Goal: Task Accomplishment & Management: Complete application form

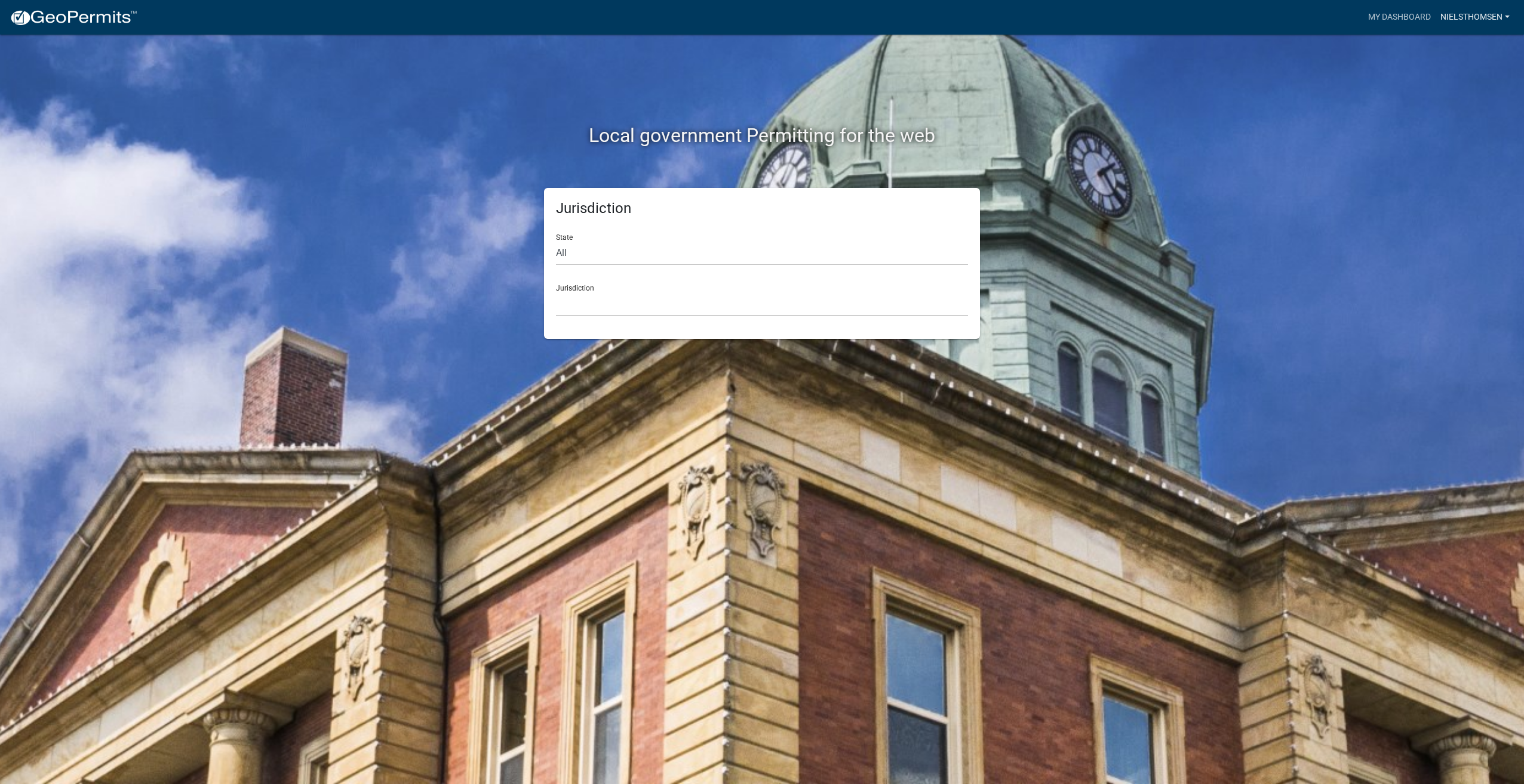
click at [1479, 12] on link "nielsthomsen" at bounding box center [1475, 17] width 79 height 23
click at [1454, 50] on link "Account" at bounding box center [1466, 49] width 96 height 29
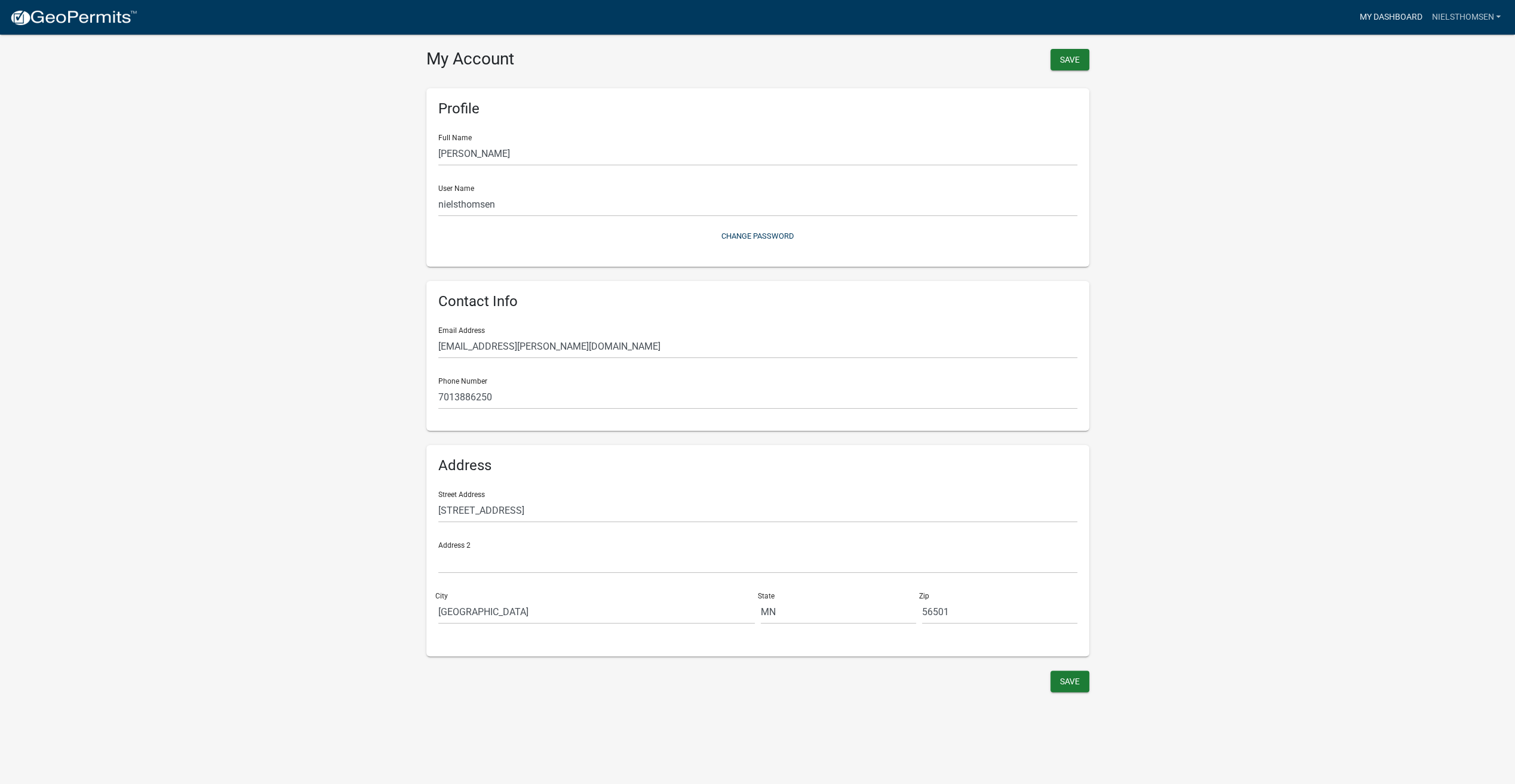
click at [1380, 15] on link "My Dashboard" at bounding box center [1391, 17] width 72 height 23
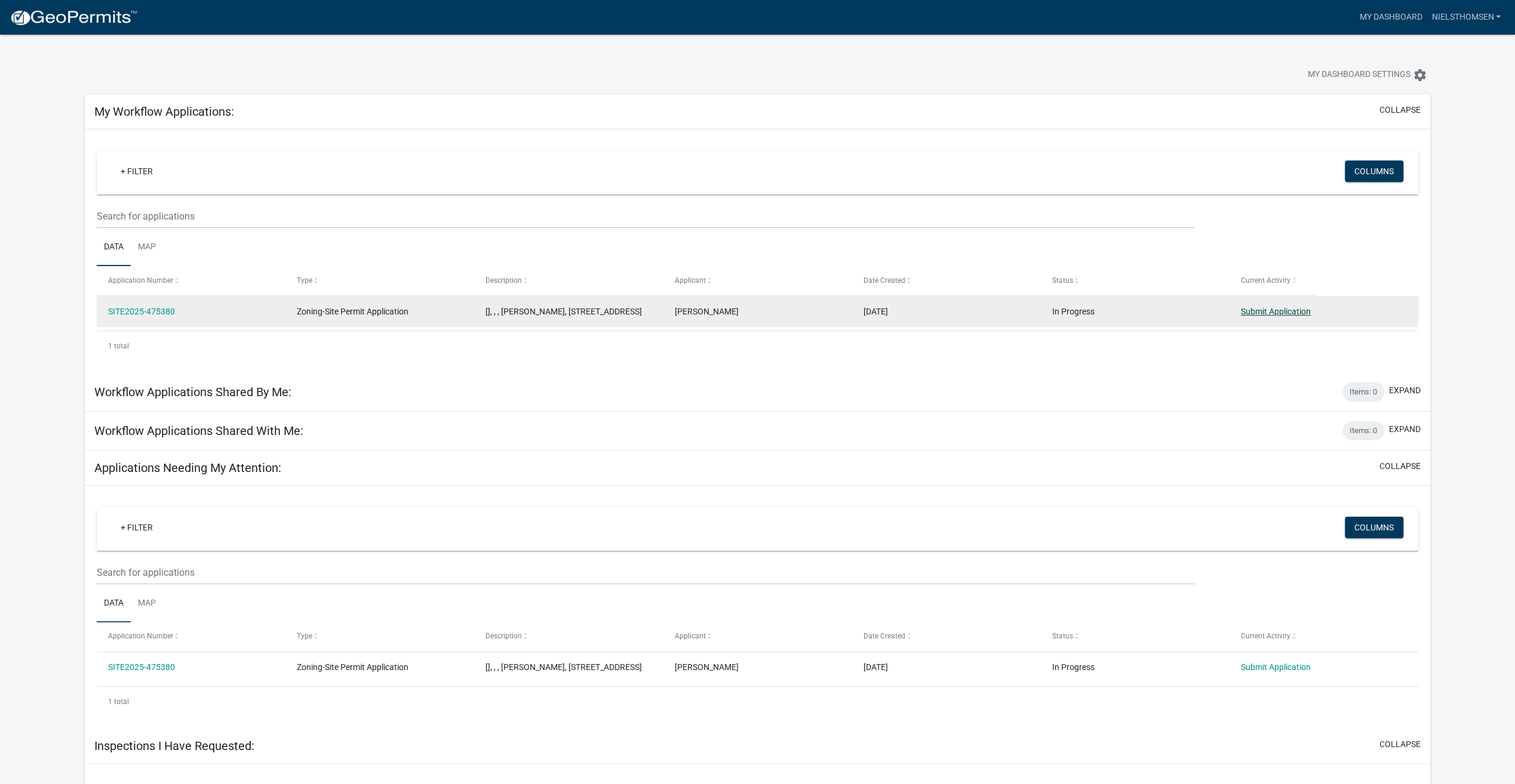
click at [1272, 312] on link "Submit Application" at bounding box center [1276, 312] width 70 height 10
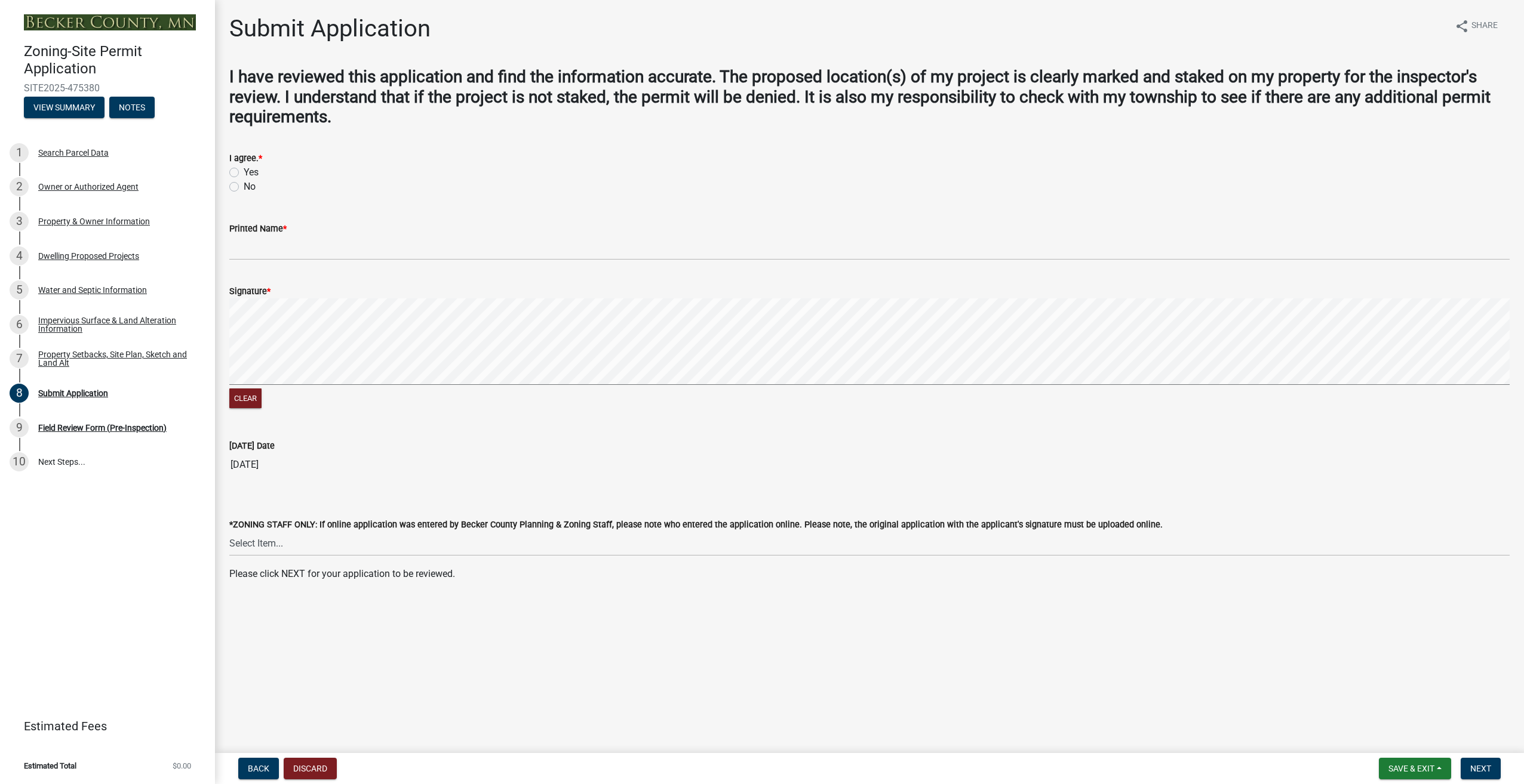
click at [244, 173] on label "Yes" at bounding box center [251, 172] width 15 height 14
click at [244, 173] on input "Yes" at bounding box center [248, 169] width 8 height 8
radio input "true"
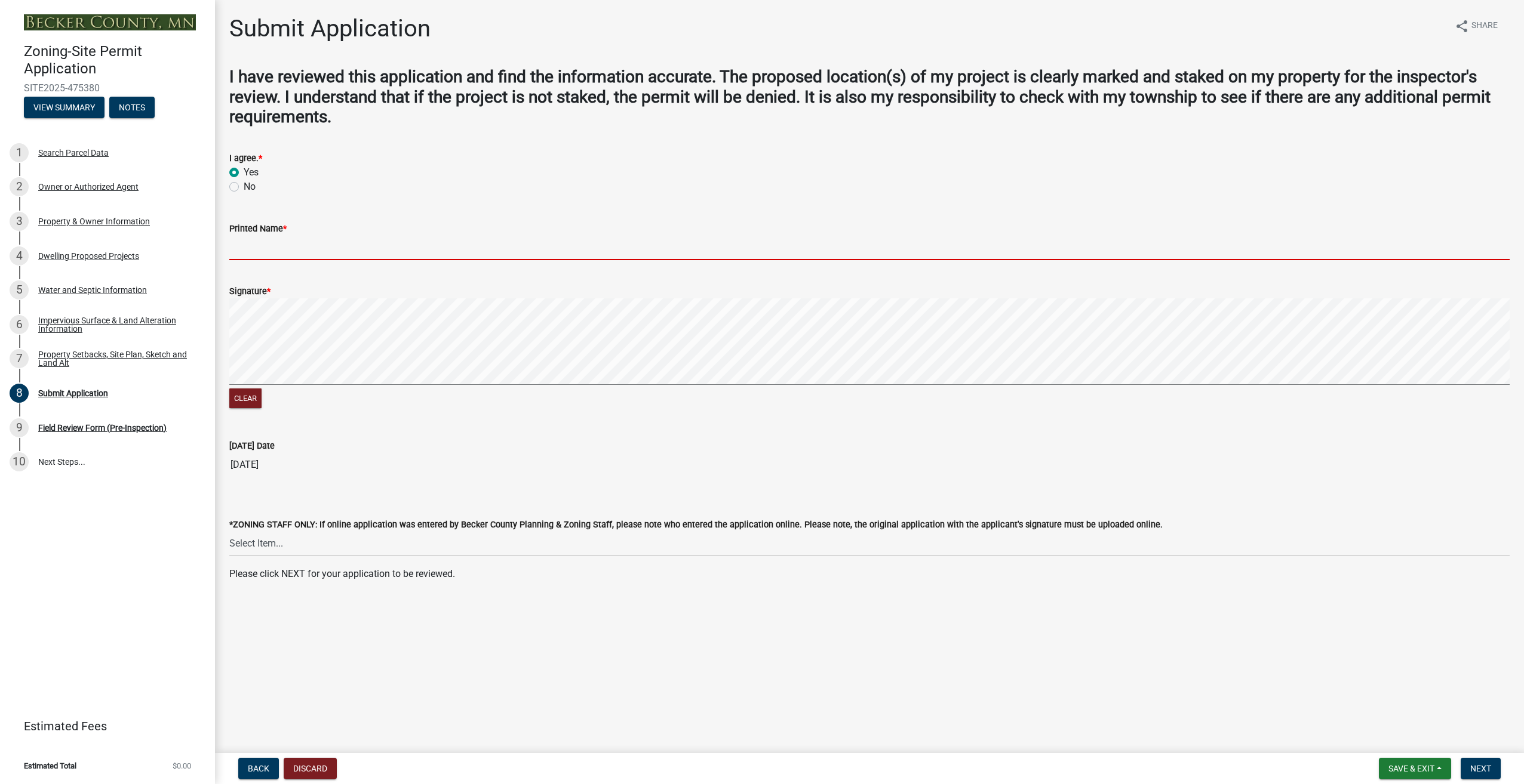
click at [252, 247] on input "Printed Name *" at bounding box center [869, 248] width 1280 height 24
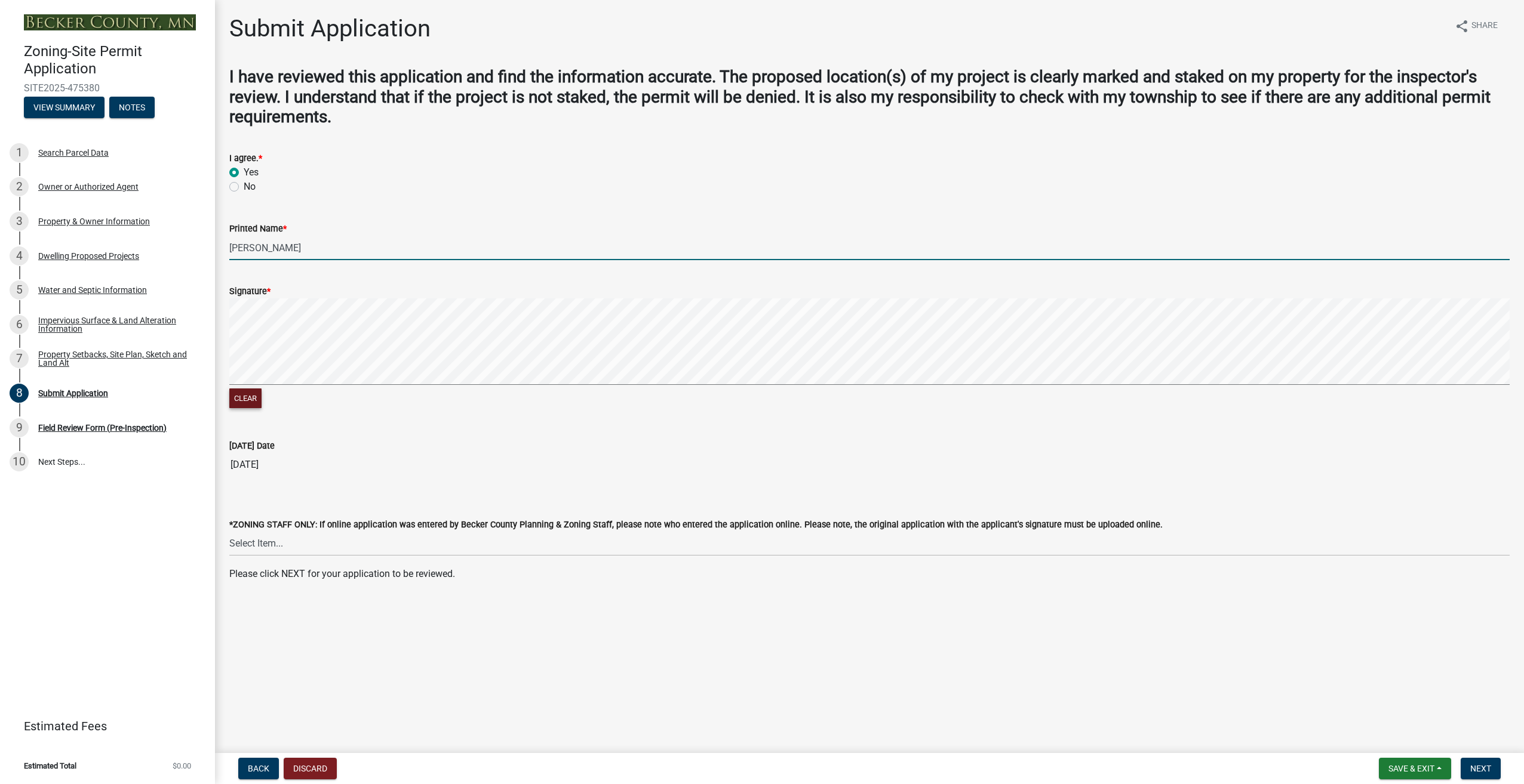
type input "[PERSON_NAME]"
click at [248, 403] on button "Clear" at bounding box center [245, 398] width 32 height 20
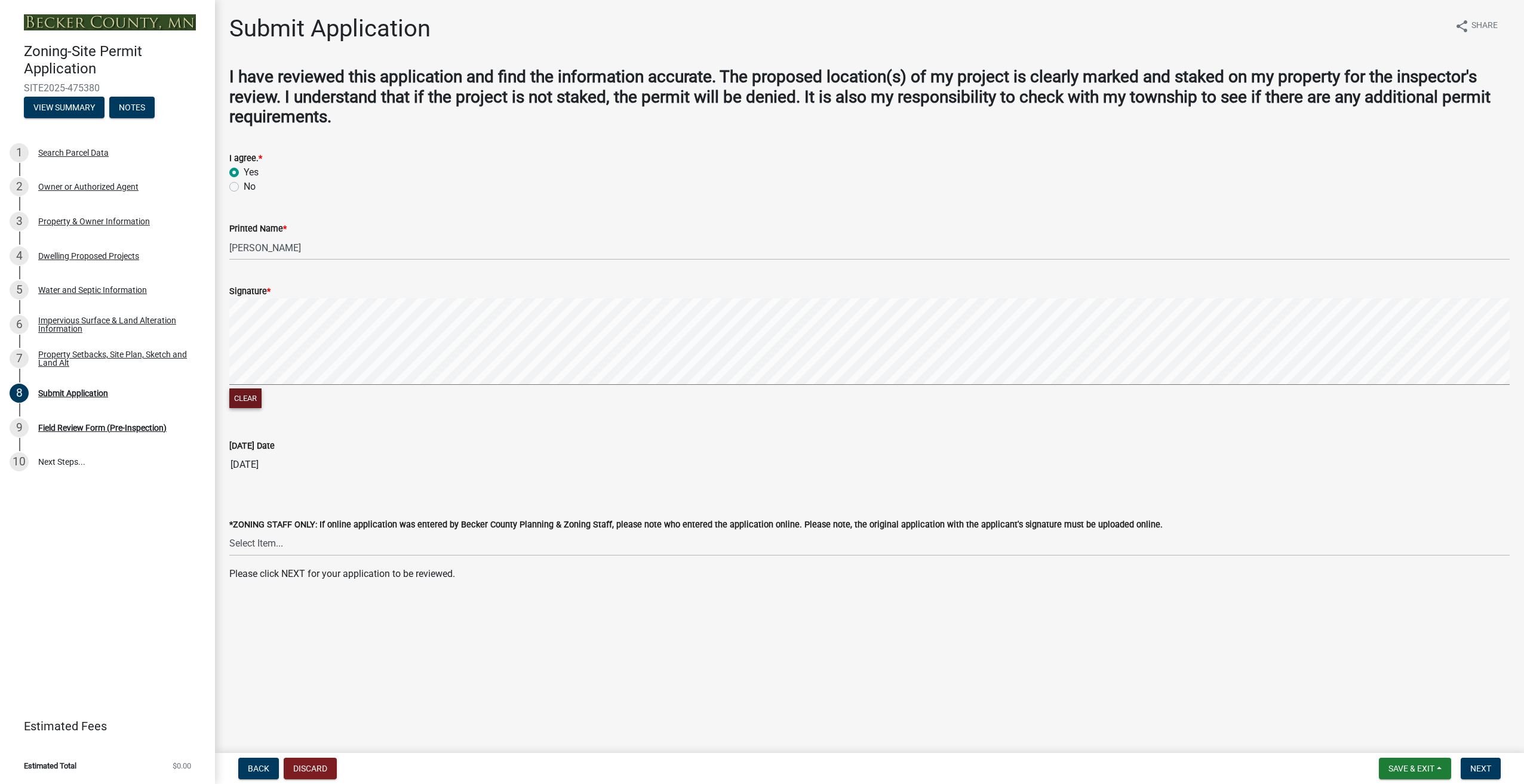
click at [254, 396] on button "Clear" at bounding box center [245, 398] width 32 height 20
click at [1486, 772] on span "Next" at bounding box center [1480, 769] width 21 height 10
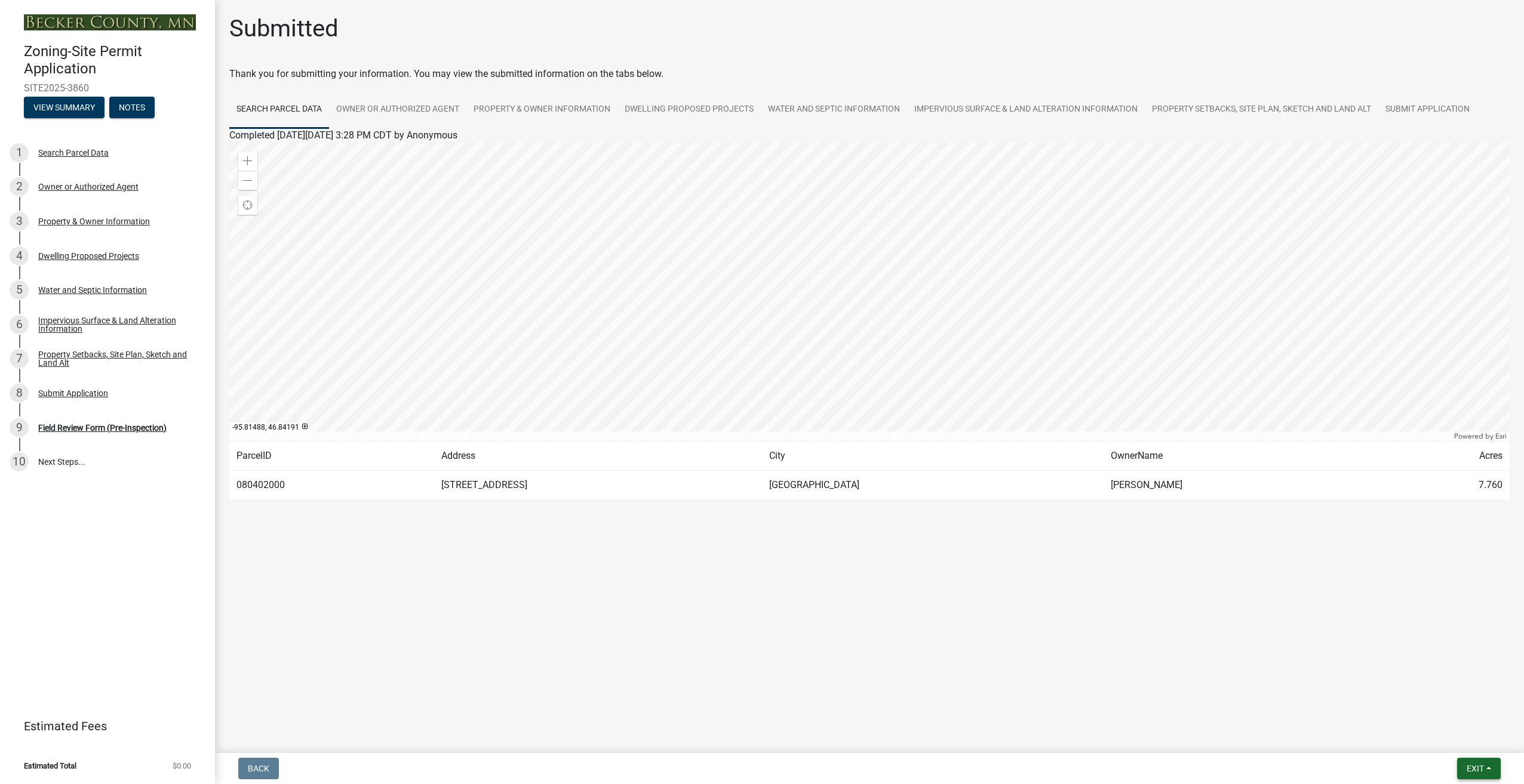
click at [1492, 770] on button "Exit" at bounding box center [1479, 769] width 44 height 21
click at [1454, 736] on button "Save & Exit" at bounding box center [1454, 737] width 96 height 29
